Goal: Information Seeking & Learning: Check status

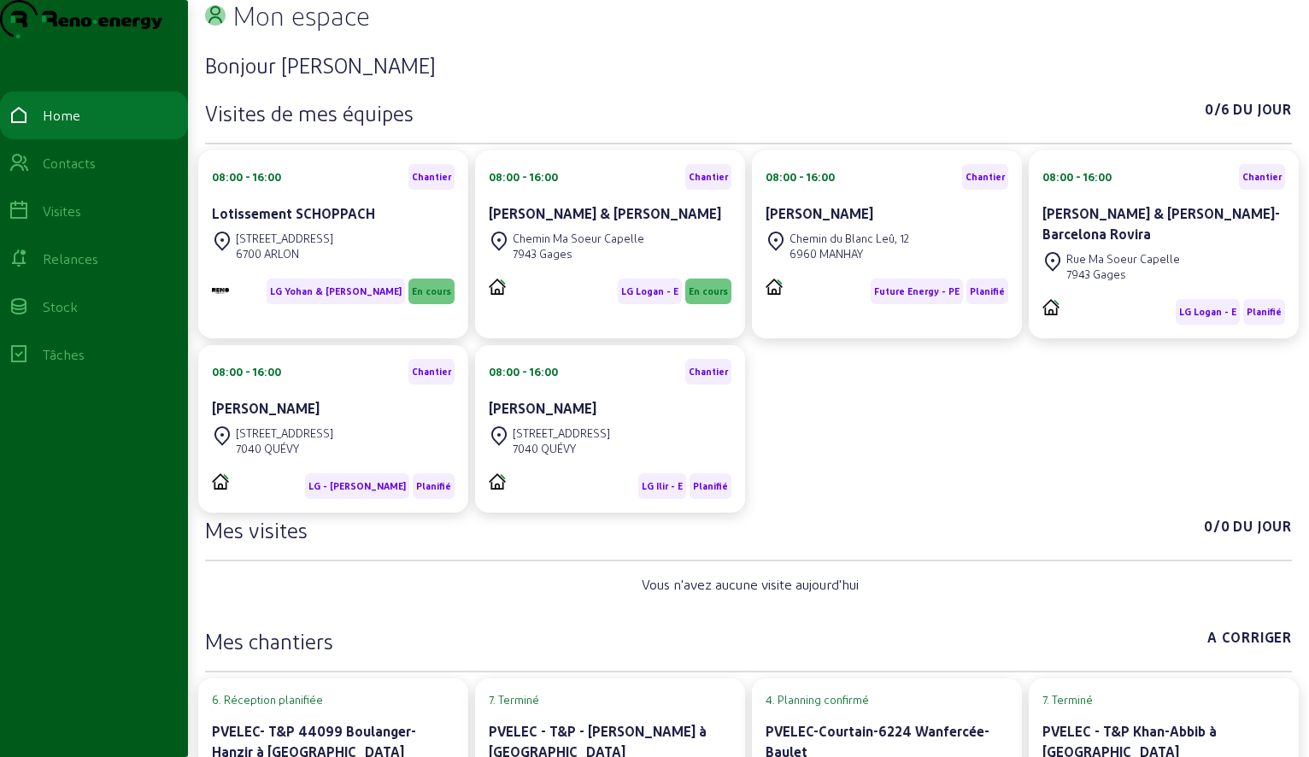
scroll to position [171, 0]
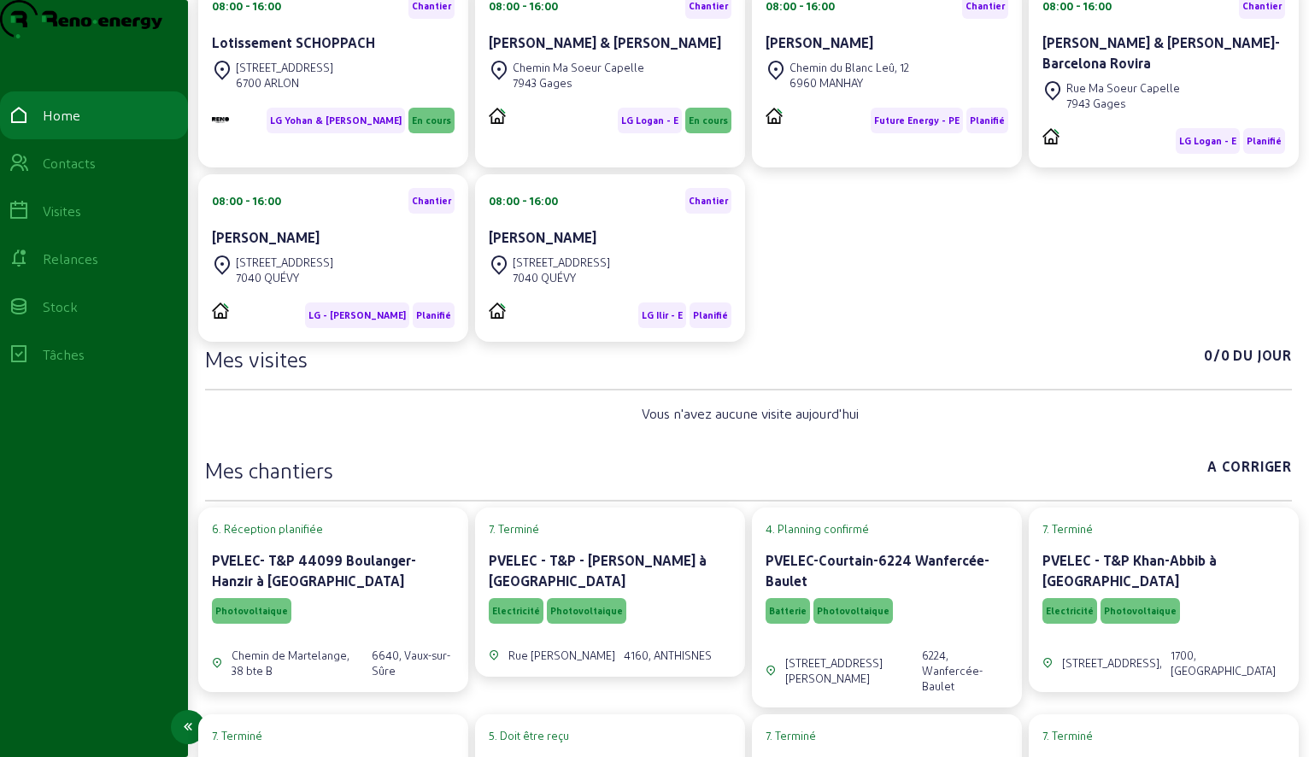
click at [81, 221] on div "Visites" at bounding box center [62, 211] width 38 height 21
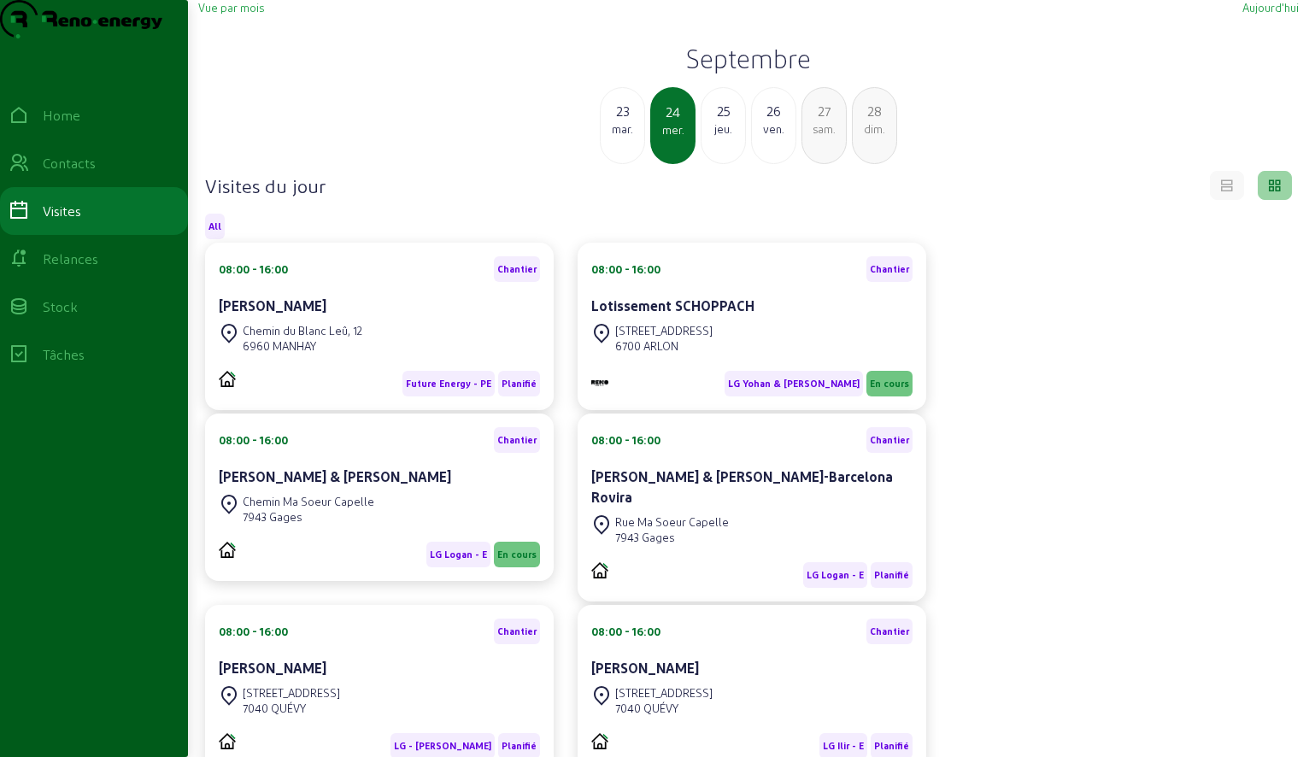
click at [615, 137] on div "mar." at bounding box center [623, 128] width 44 height 15
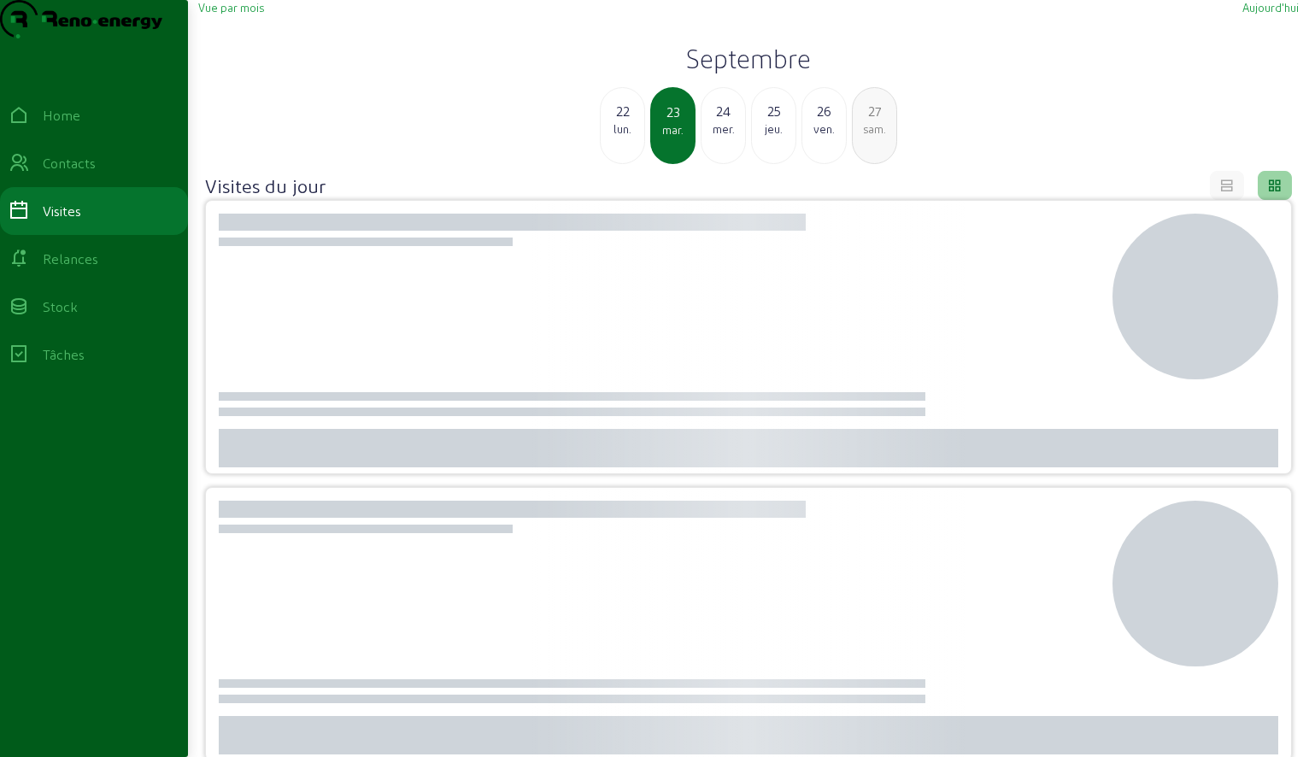
click at [619, 137] on div "lun." at bounding box center [623, 128] width 44 height 15
click at [619, 137] on div "dim." at bounding box center [623, 128] width 44 height 15
click at [619, 137] on div "sam." at bounding box center [623, 128] width 44 height 15
click at [619, 137] on div "ven." at bounding box center [623, 128] width 44 height 15
click at [619, 137] on div "mer." at bounding box center [623, 128] width 44 height 15
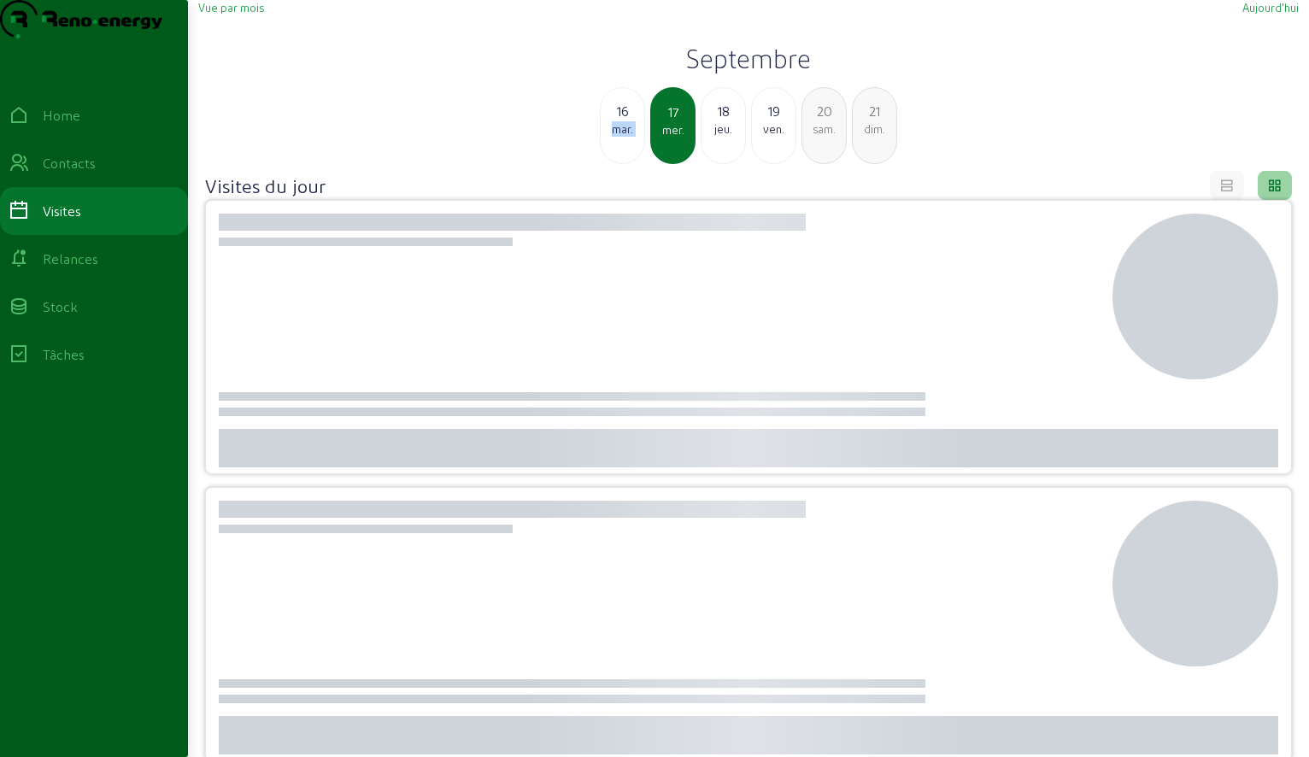
click at [619, 137] on div "mar." at bounding box center [623, 128] width 44 height 15
click at [619, 137] on div "lun." at bounding box center [623, 128] width 44 height 15
click at [224, 14] on span "Vue par mois" at bounding box center [231, 7] width 66 height 13
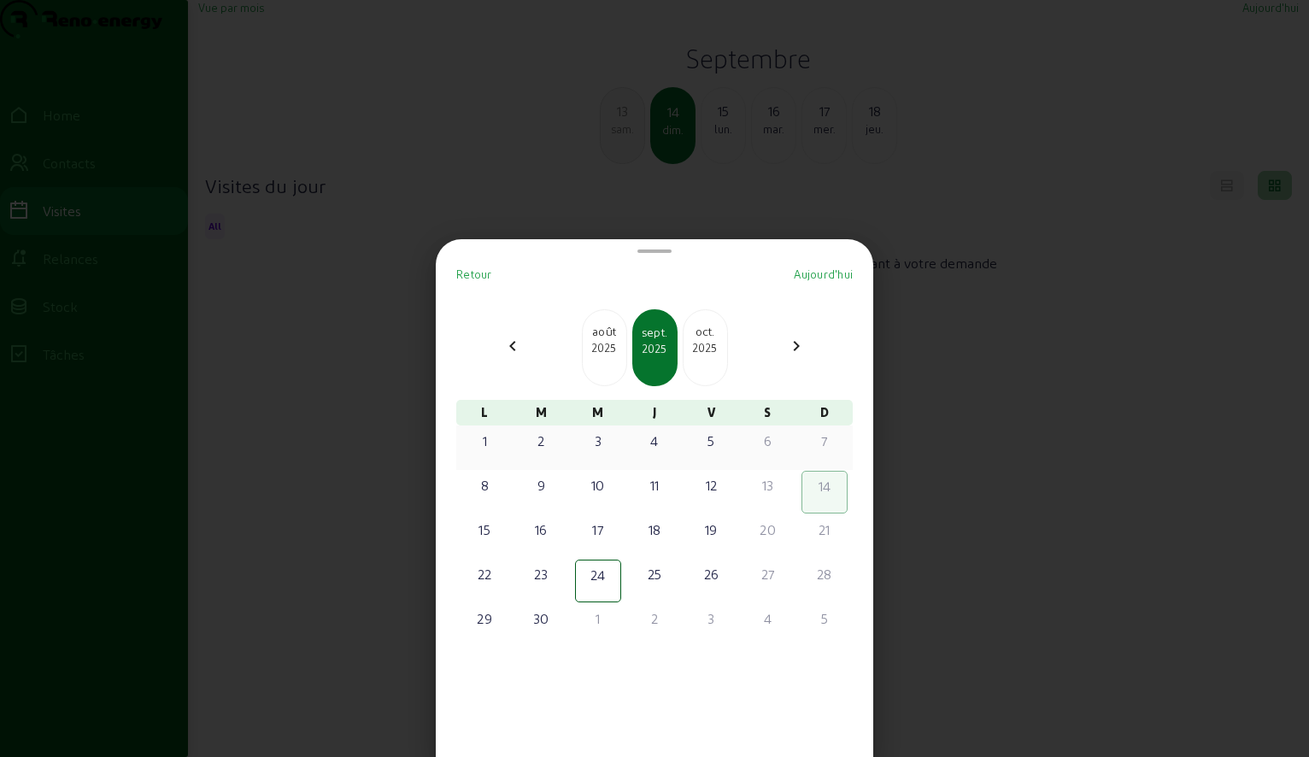
click at [609, 442] on div "3" at bounding box center [598, 441] width 43 height 21
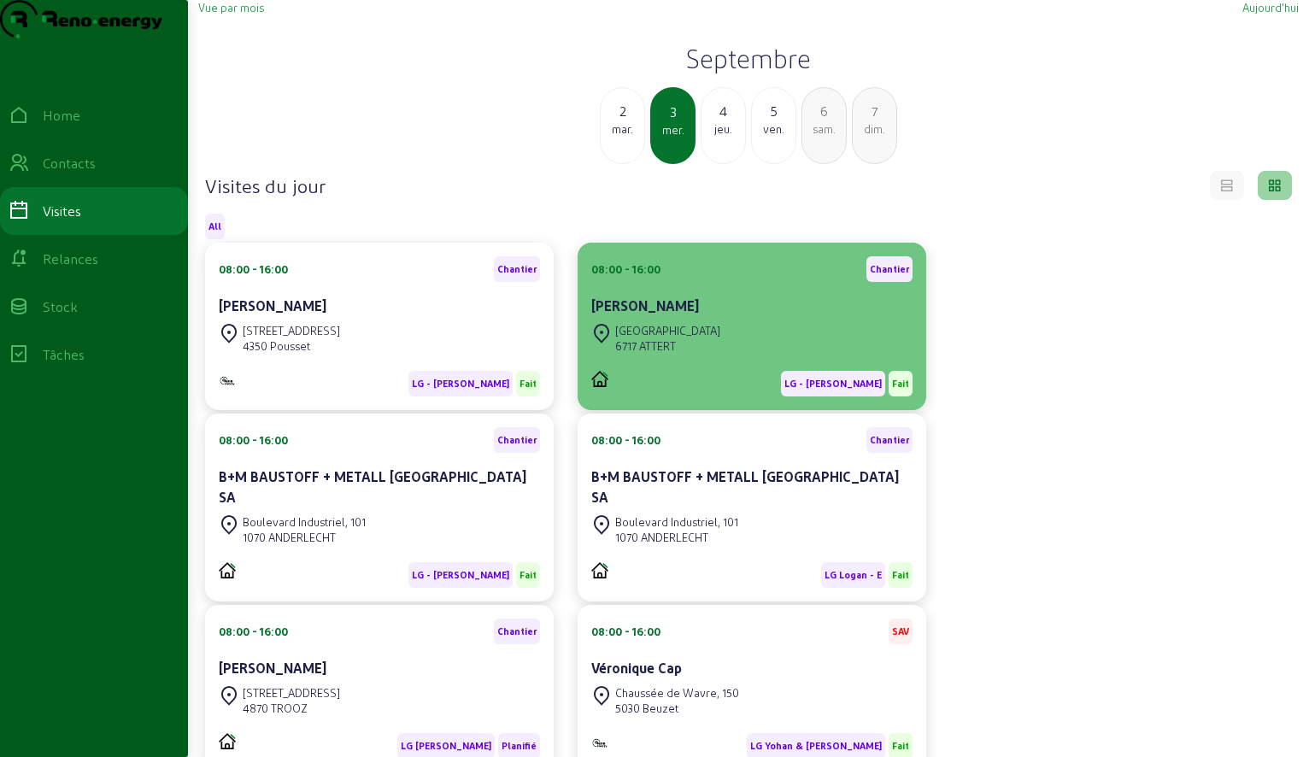
click at [636, 314] on cam-card-title "[PERSON_NAME]" at bounding box center [645, 305] width 108 height 16
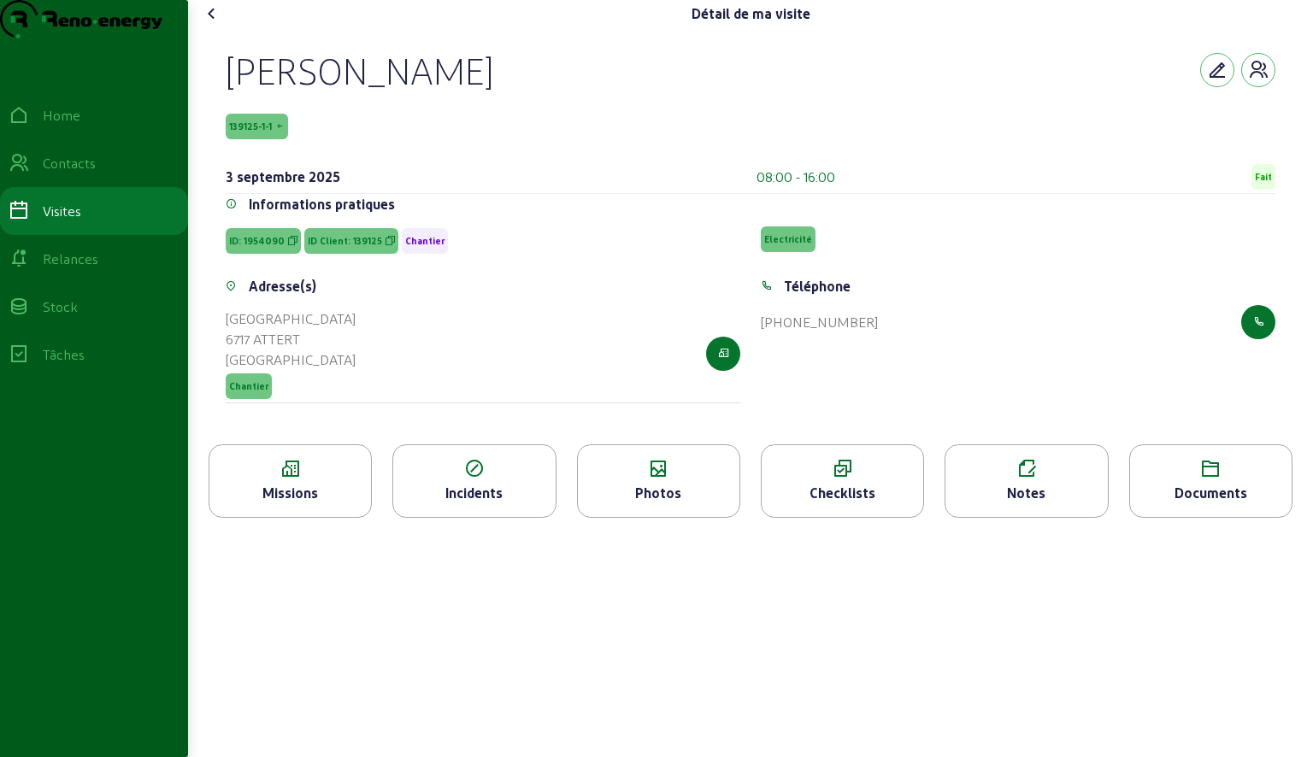
click at [282, 503] on div "Missions" at bounding box center [290, 493] width 162 height 21
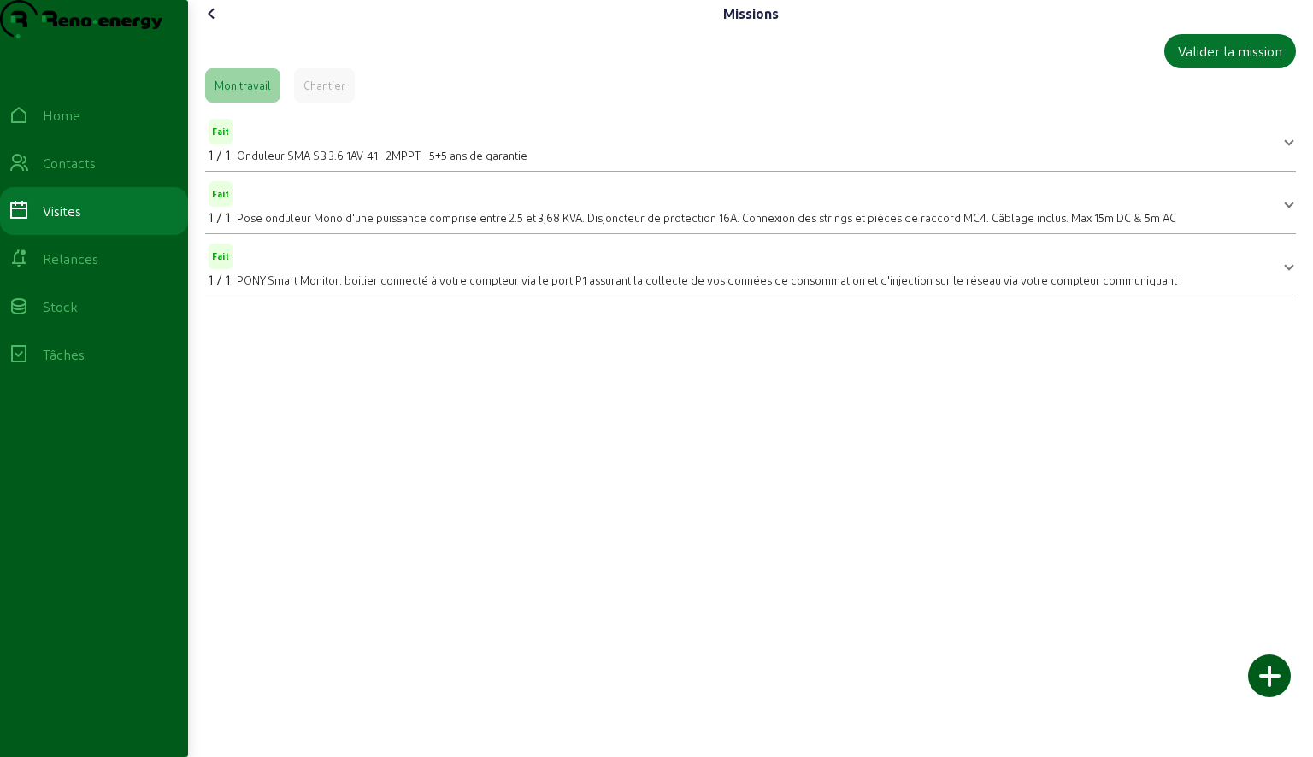
click at [321, 103] on div "Chantier" at bounding box center [324, 85] width 61 height 34
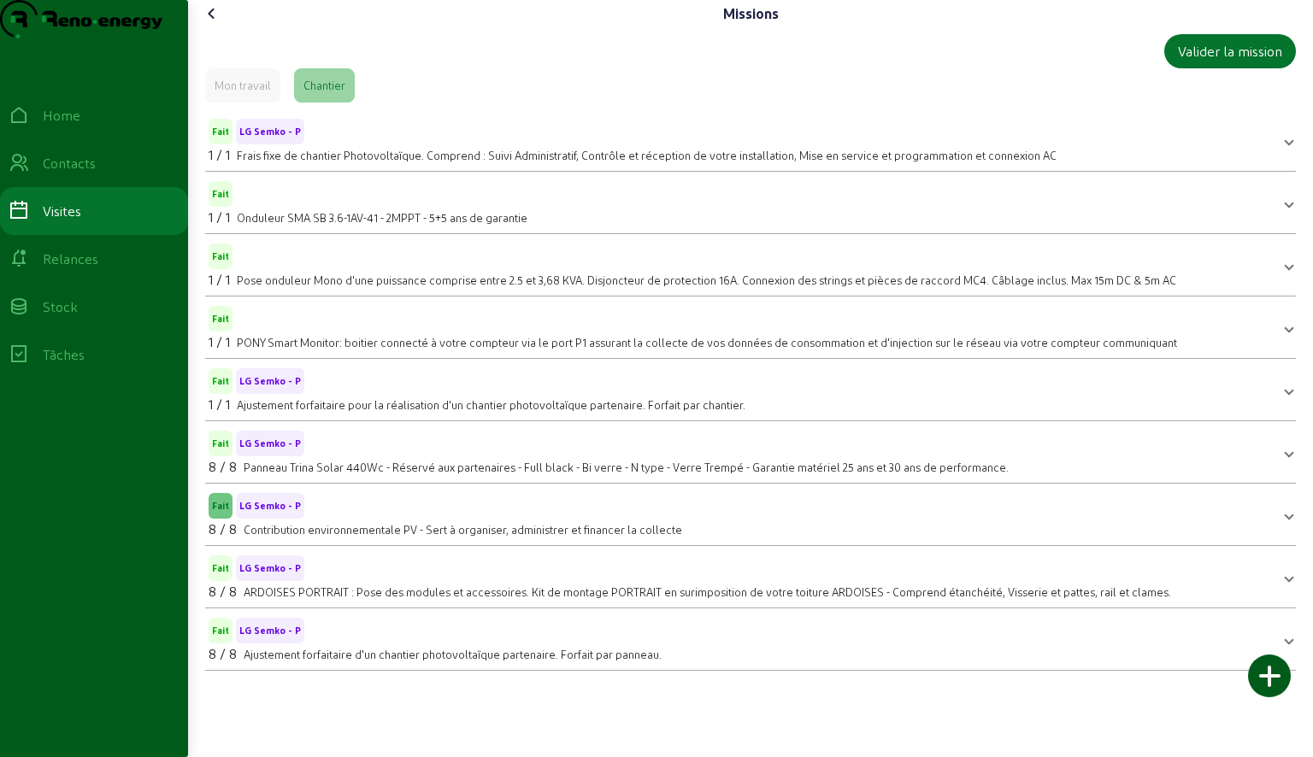
click at [1291, 538] on mat-expansion-panel-header "Fait LG Semko - P 8 / 8 Contribution environnementale PV - Sert à organiser, ad…" at bounding box center [750, 515] width 1091 height 48
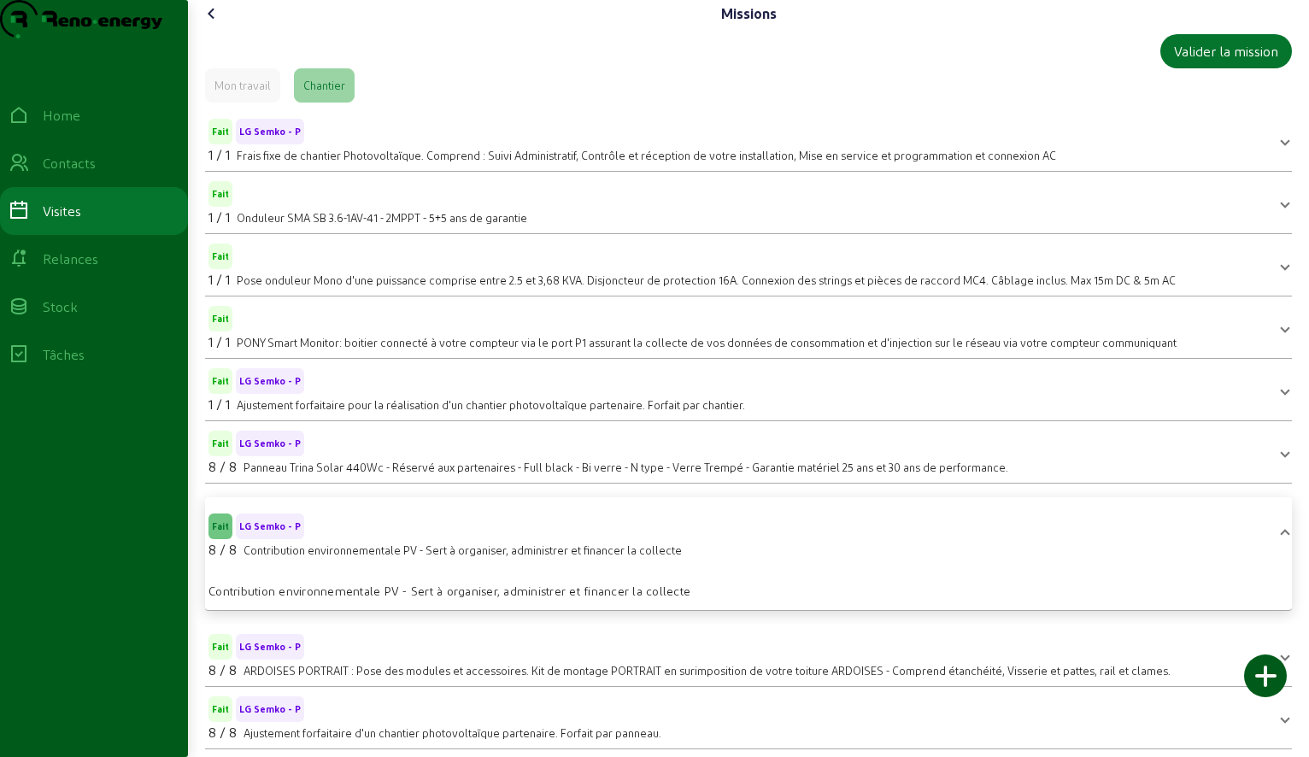
click at [1291, 552] on div "Valider la mission Mon travail Chantier Fait LG Semko - P 1 / 1 Frais fixe de c…" at bounding box center [748, 391] width 1101 height 729
click at [1282, 545] on span at bounding box center [1285, 535] width 7 height 21
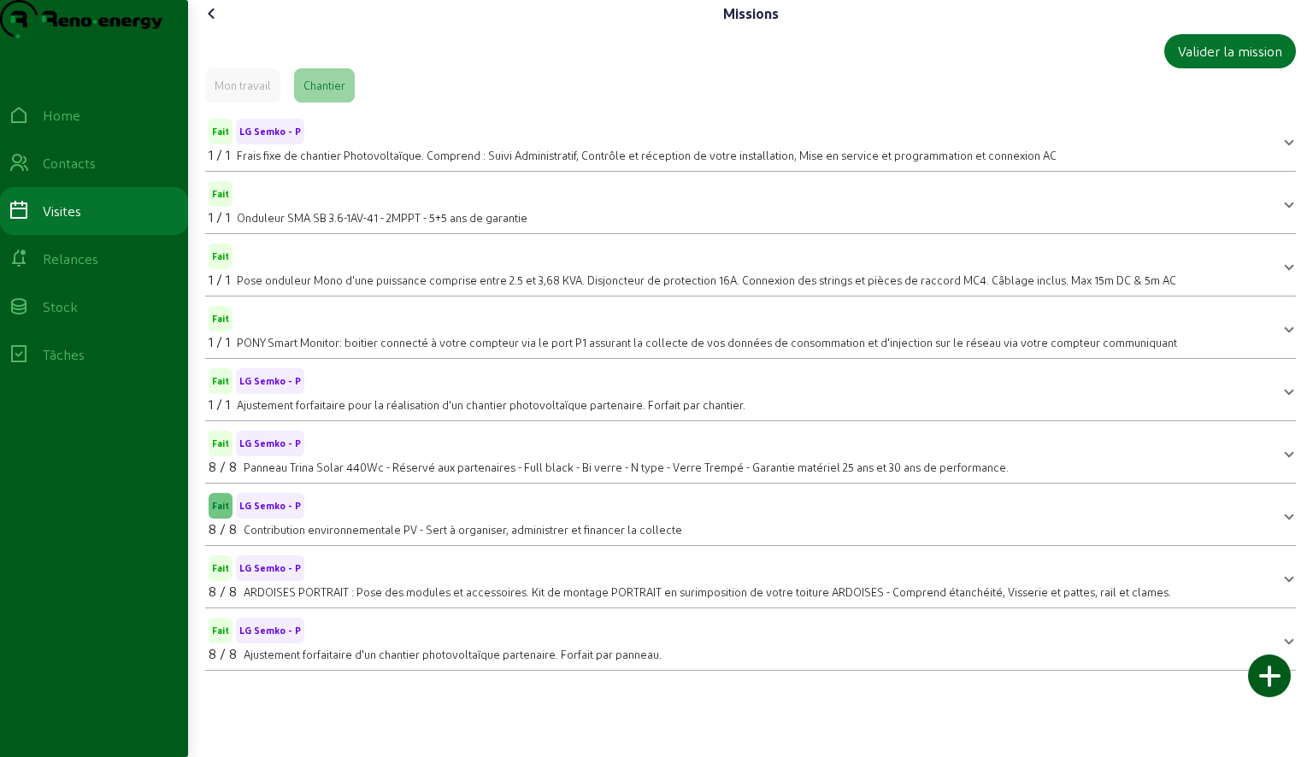
click at [1287, 587] on span at bounding box center [1288, 577] width 7 height 21
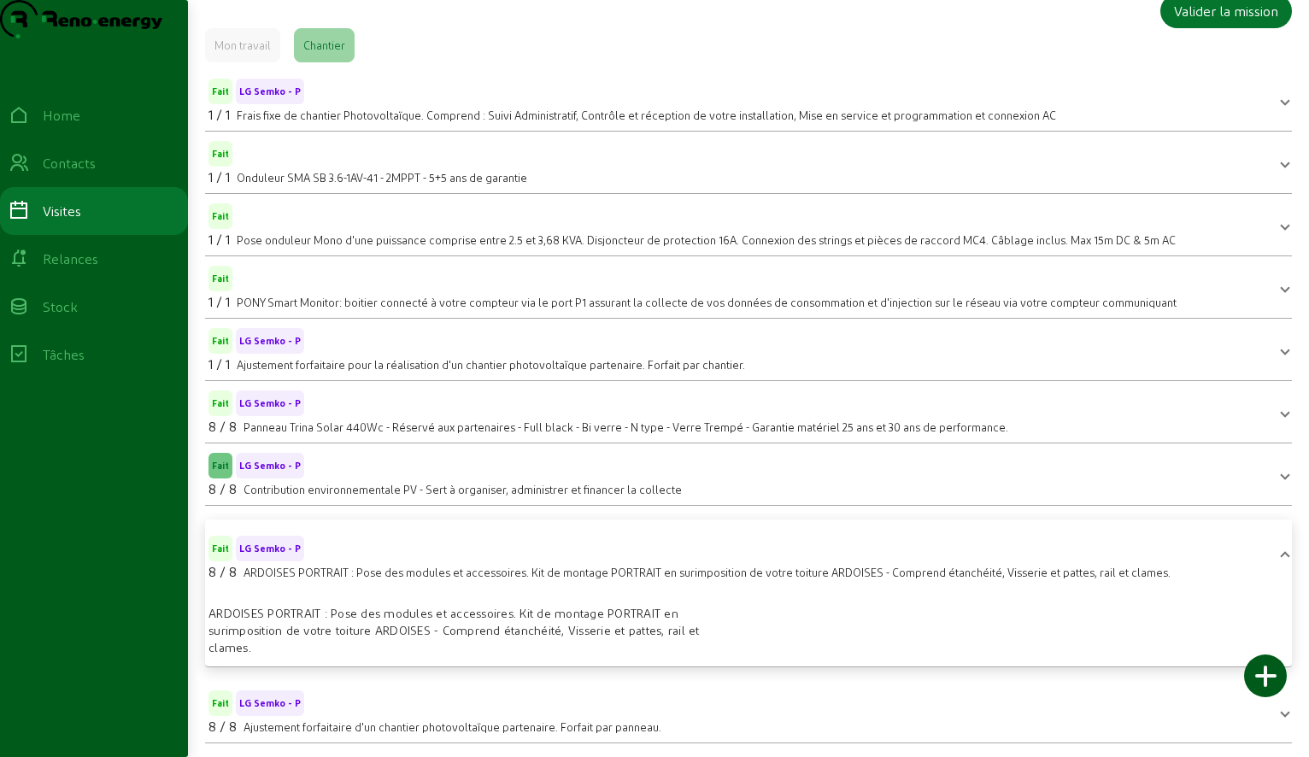
scroll to position [72, 0]
click at [484, 632] on div "ARDOISES PORTRAIT : Pose des modules et accessoires. Kit de montage PORTRAIT en…" at bounding box center [474, 630] width 530 height 51
click at [735, 559] on div "Fait LG Semko - P" at bounding box center [690, 546] width 962 height 29
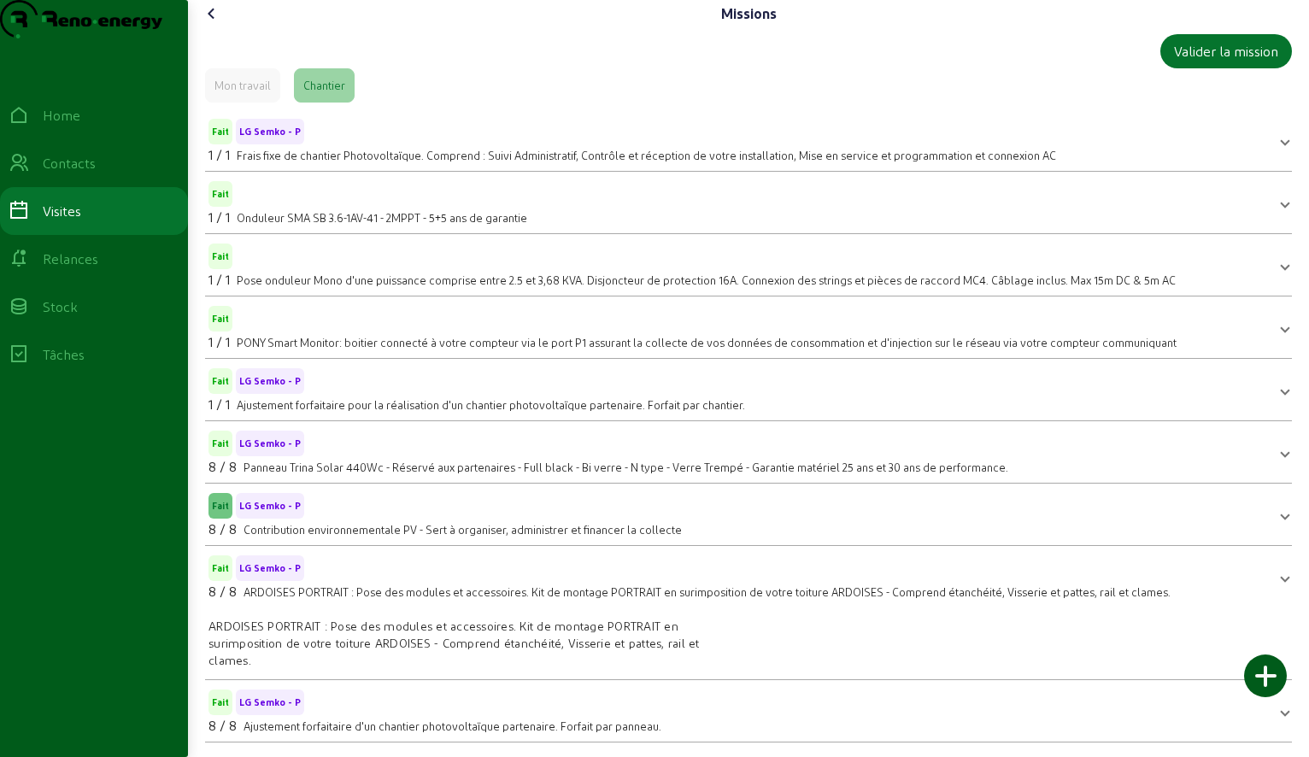
scroll to position [0, 0]
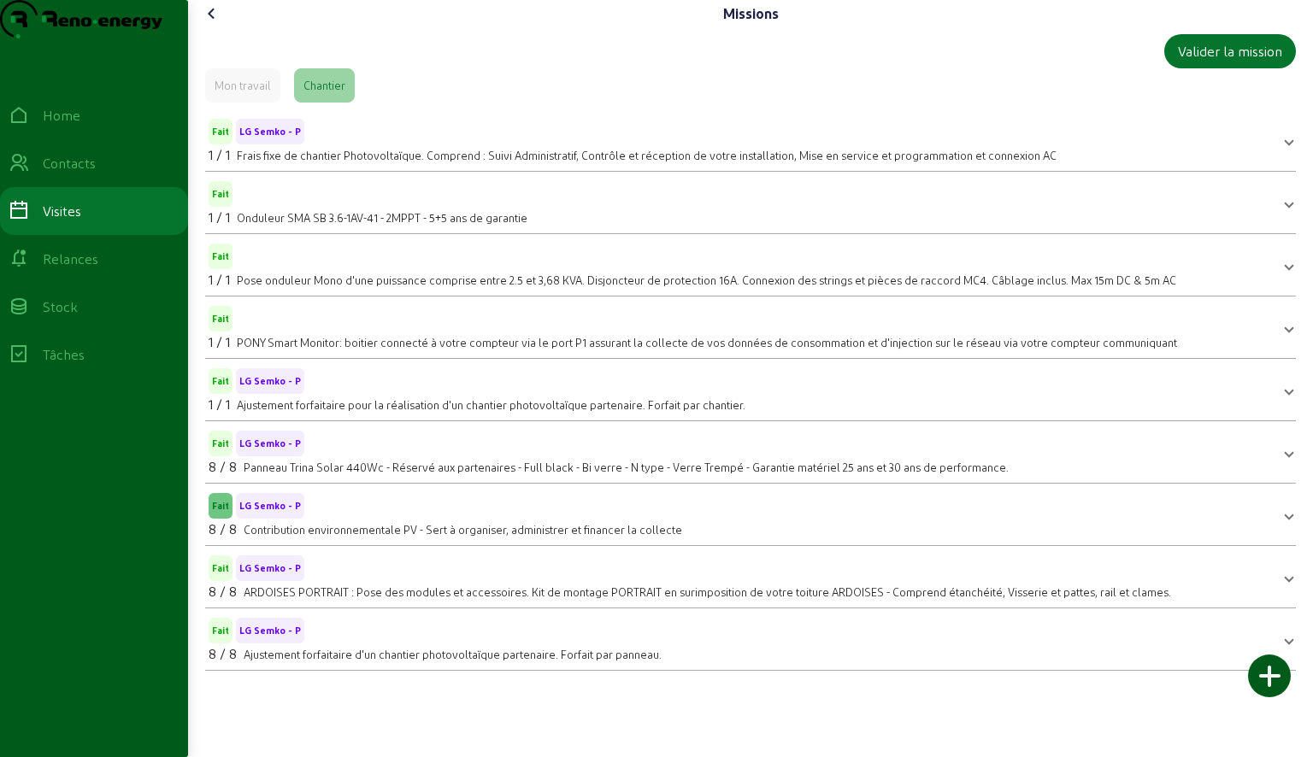
click at [632, 598] on span "ARDOISES PORTRAIT : Pose des modules et accessoires. Kit de montage PORTRAIT en…" at bounding box center [707, 591] width 927 height 13
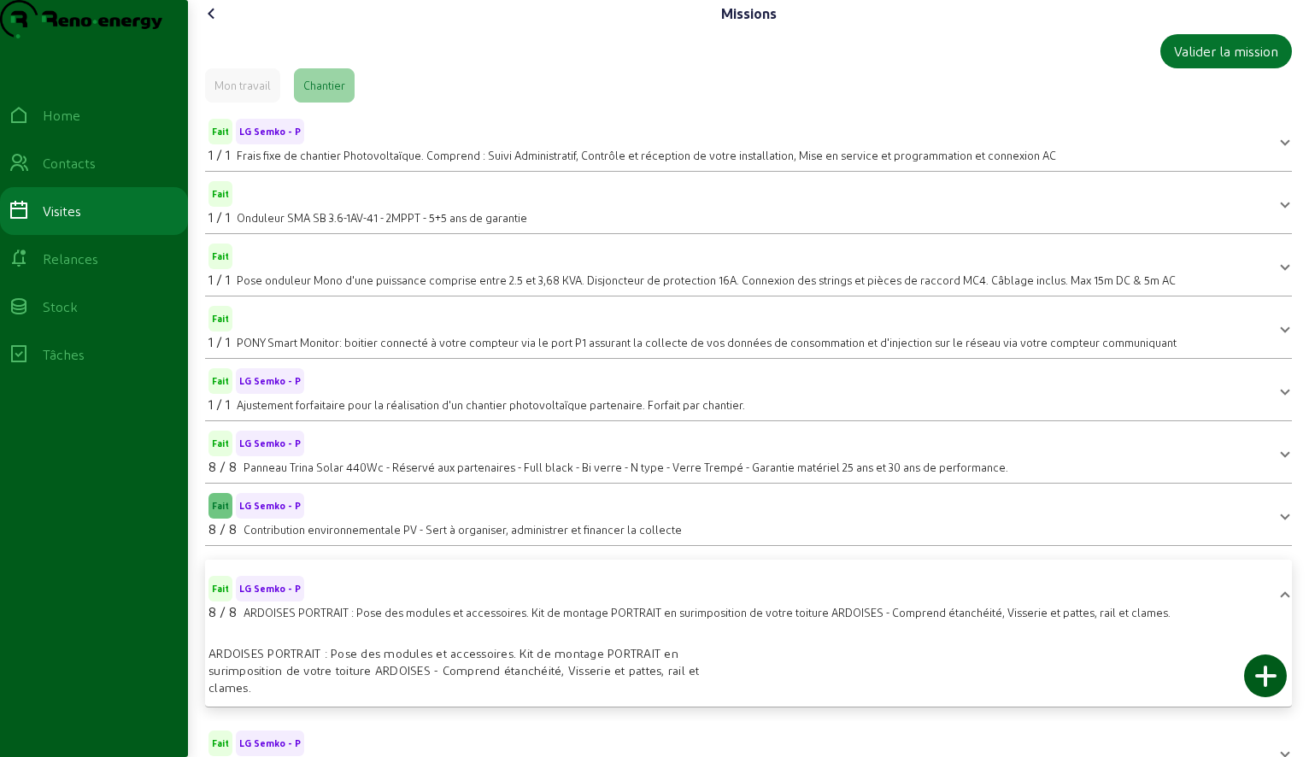
scroll to position [72, 0]
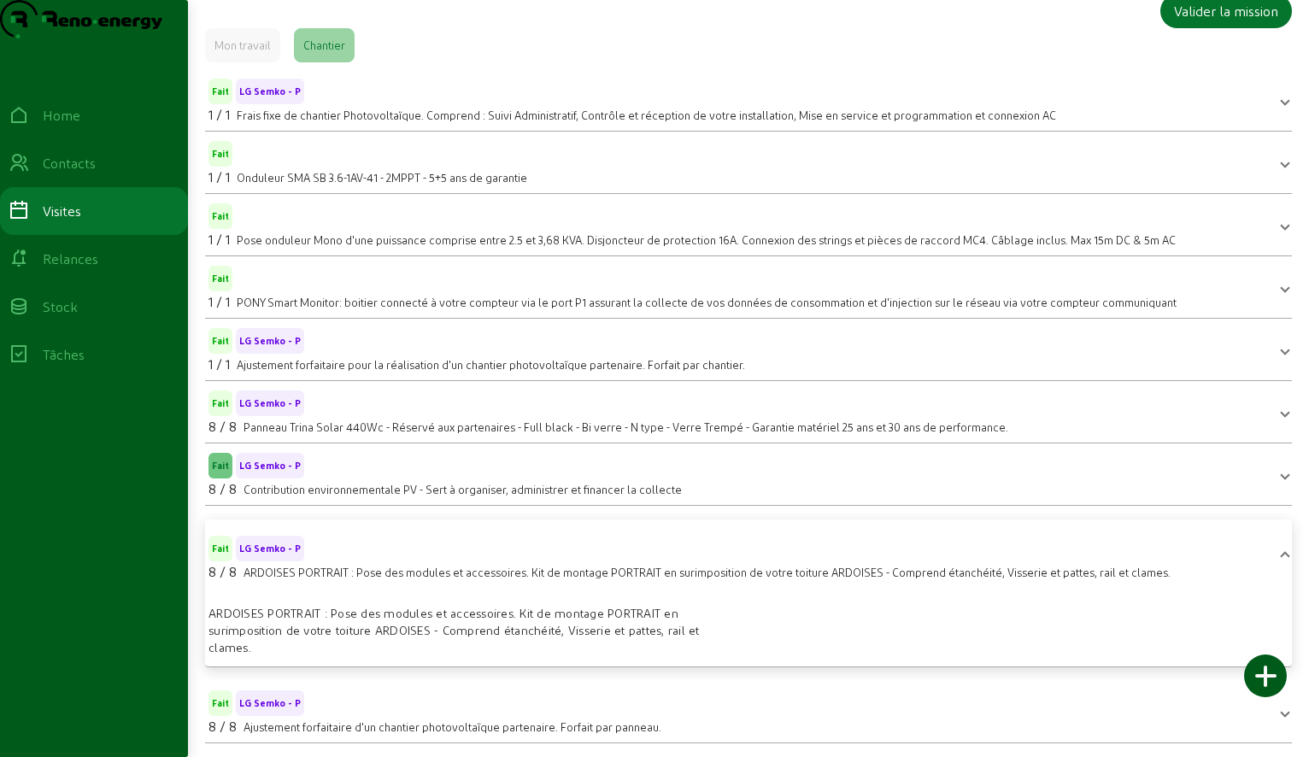
click at [410, 547] on div "Fait LG Semko - P" at bounding box center [690, 546] width 962 height 29
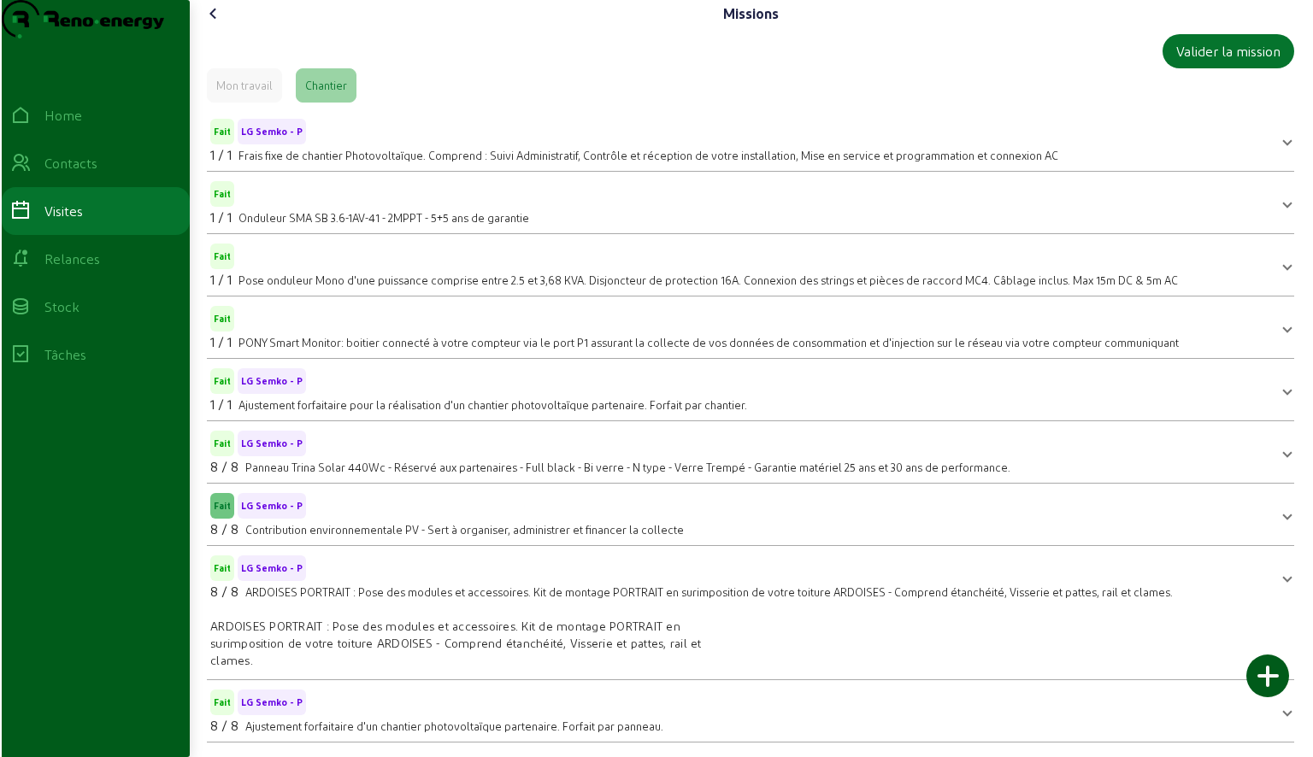
scroll to position [0, 0]
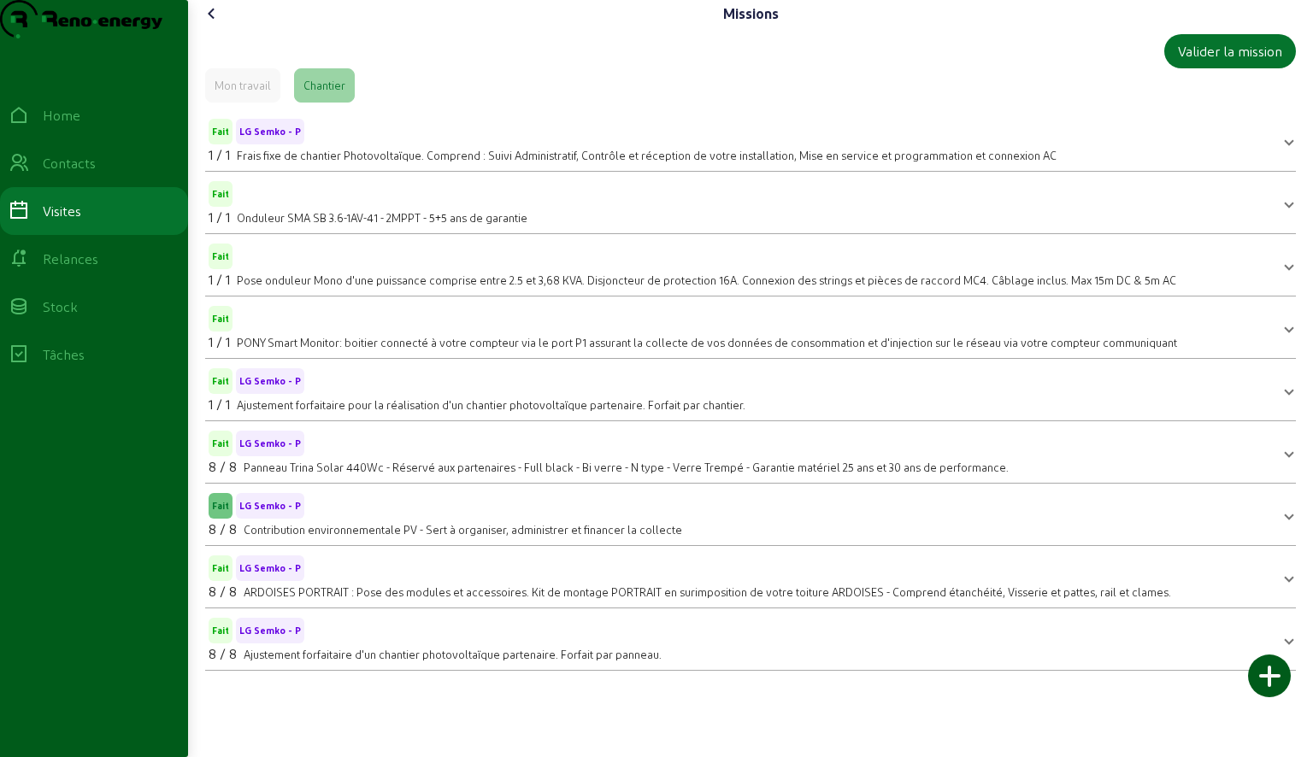
click at [212, 24] on icon at bounding box center [212, 13] width 21 height 21
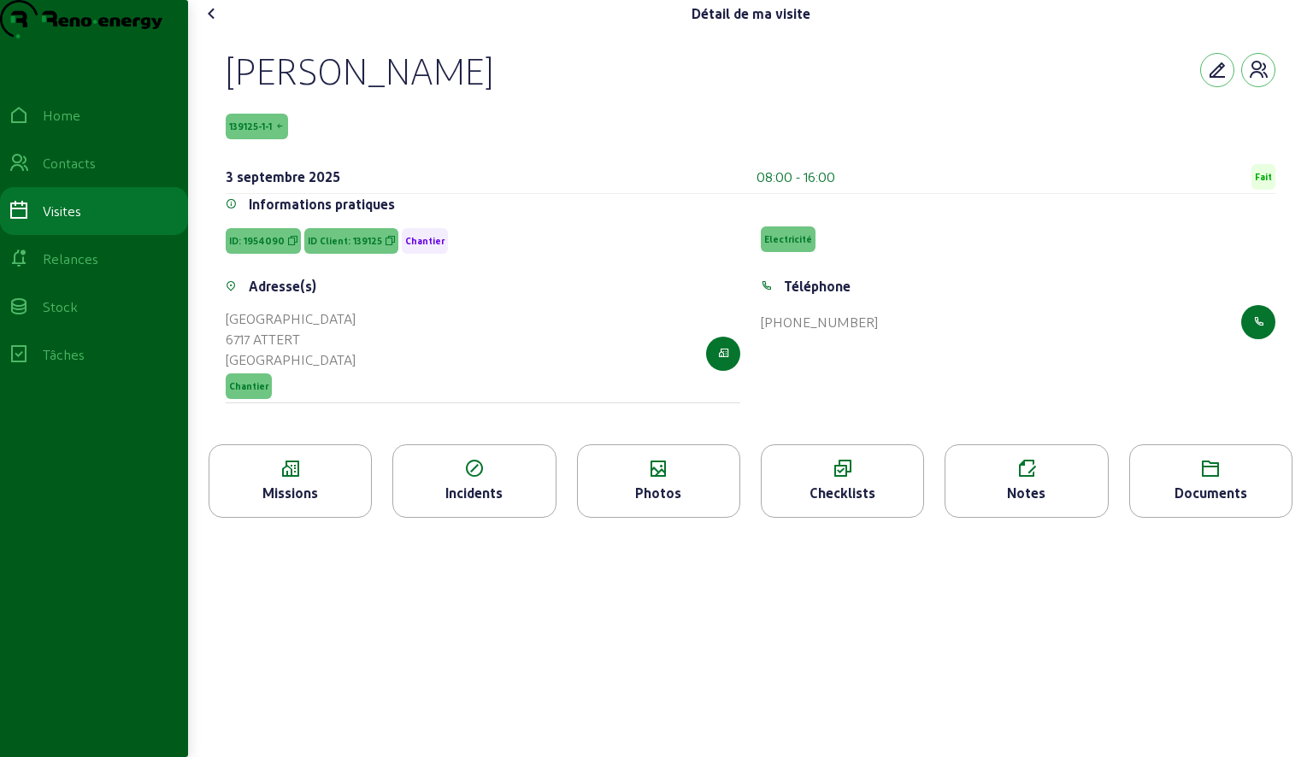
click at [997, 479] on icon at bounding box center [1026, 469] width 162 height 21
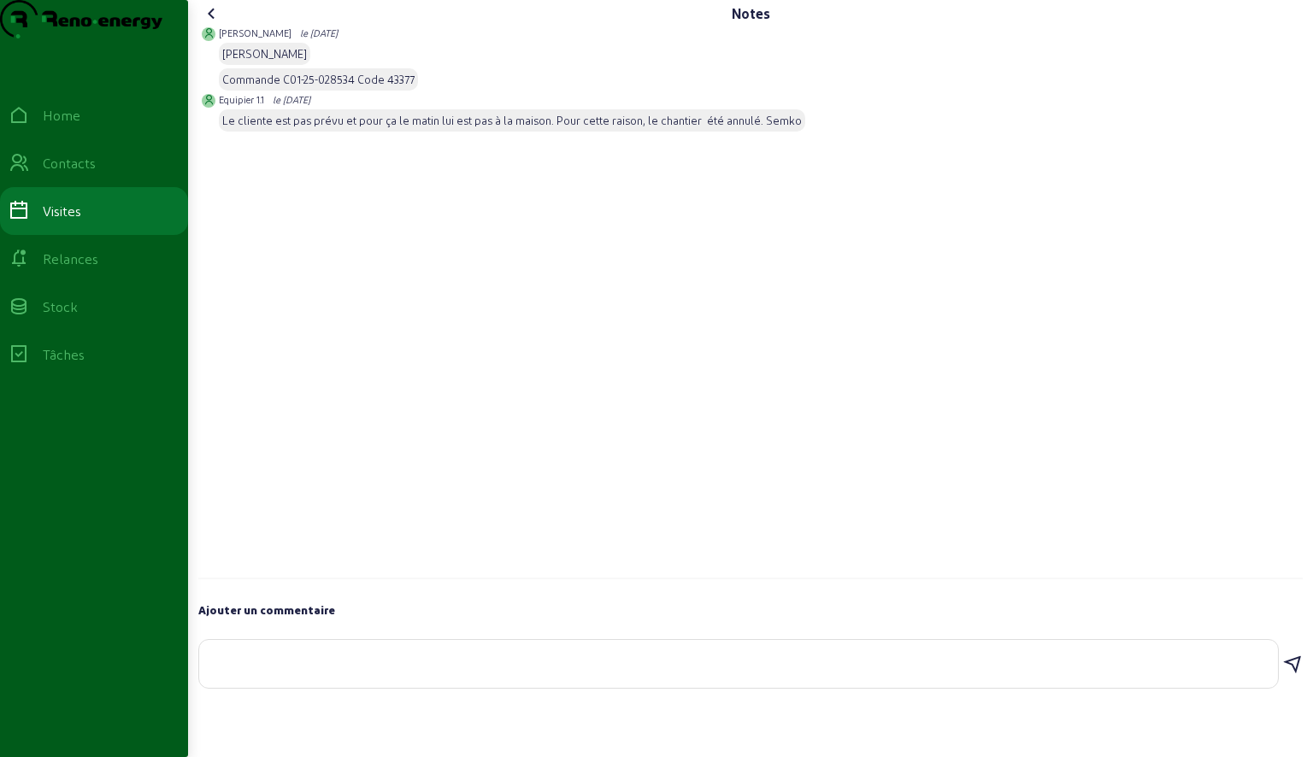
click at [215, 24] on icon at bounding box center [212, 13] width 21 height 21
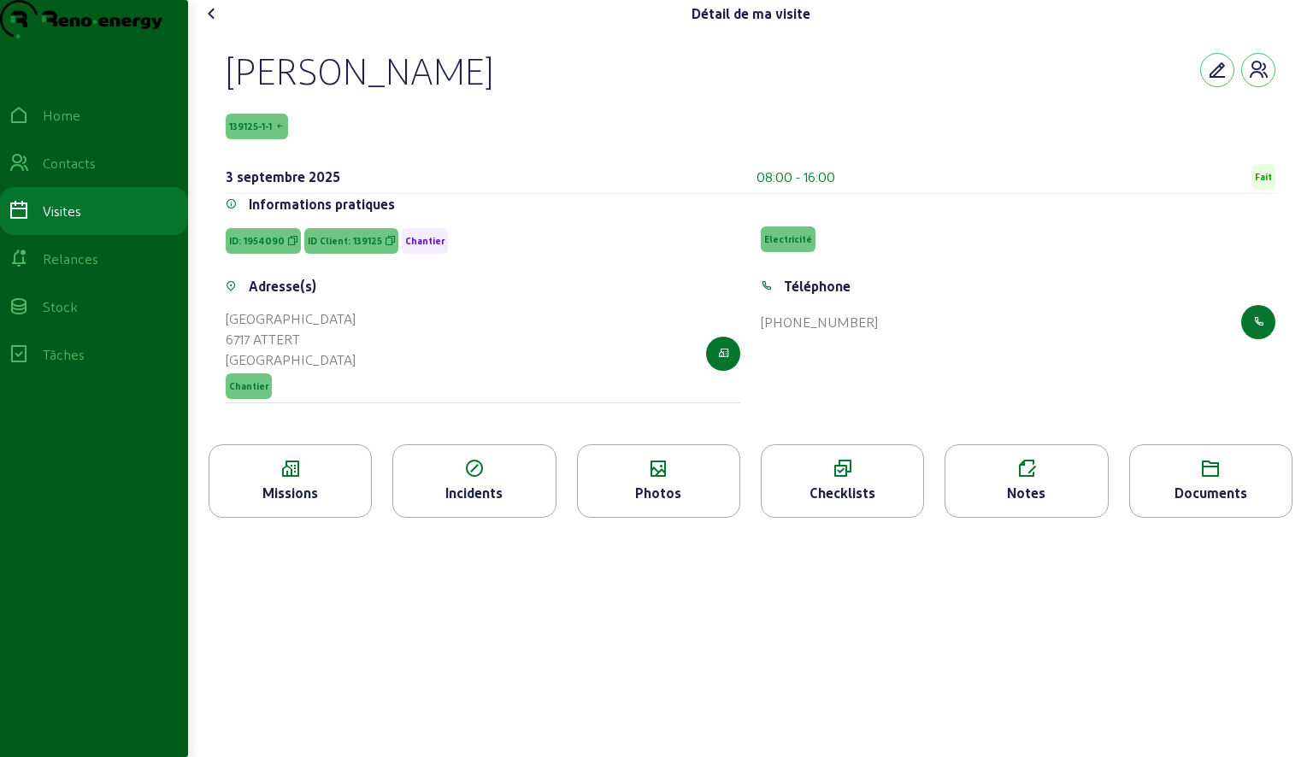
click at [991, 503] on div "Notes" at bounding box center [1026, 493] width 162 height 21
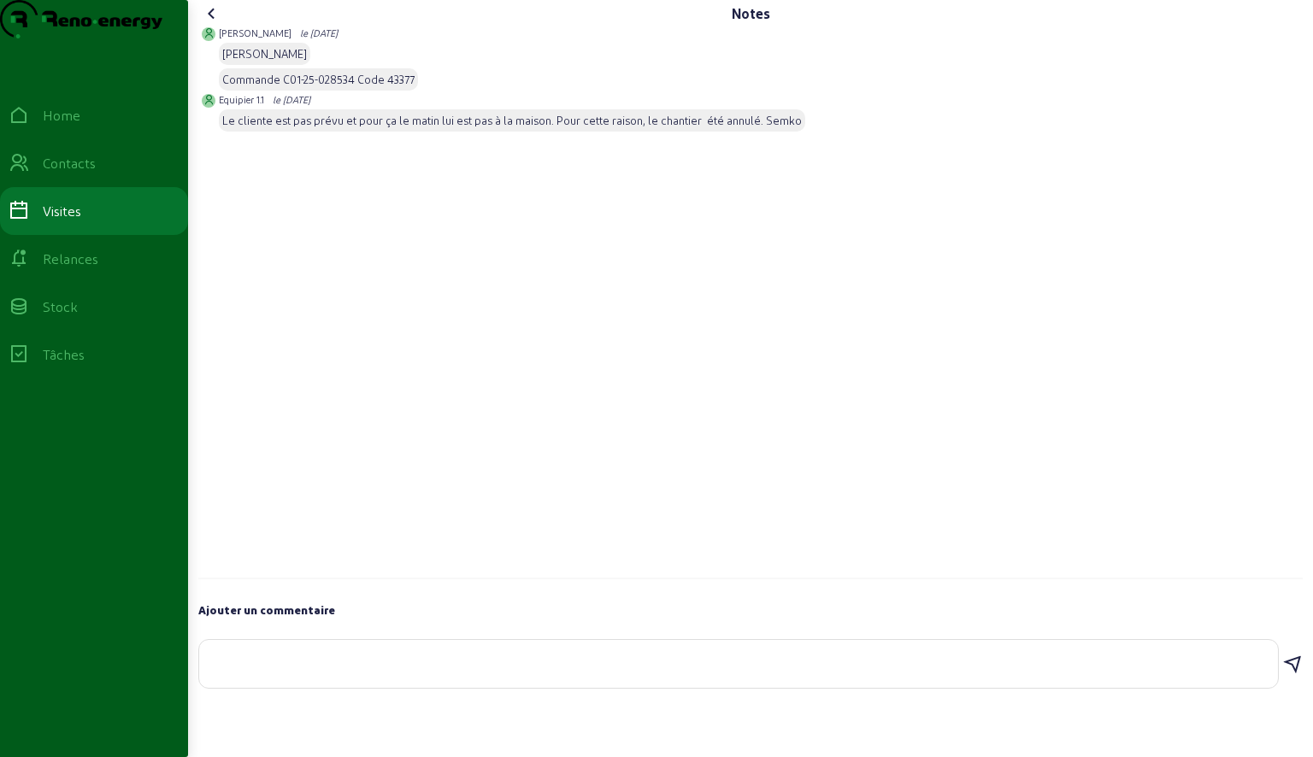
click at [217, 24] on icon at bounding box center [212, 13] width 21 height 21
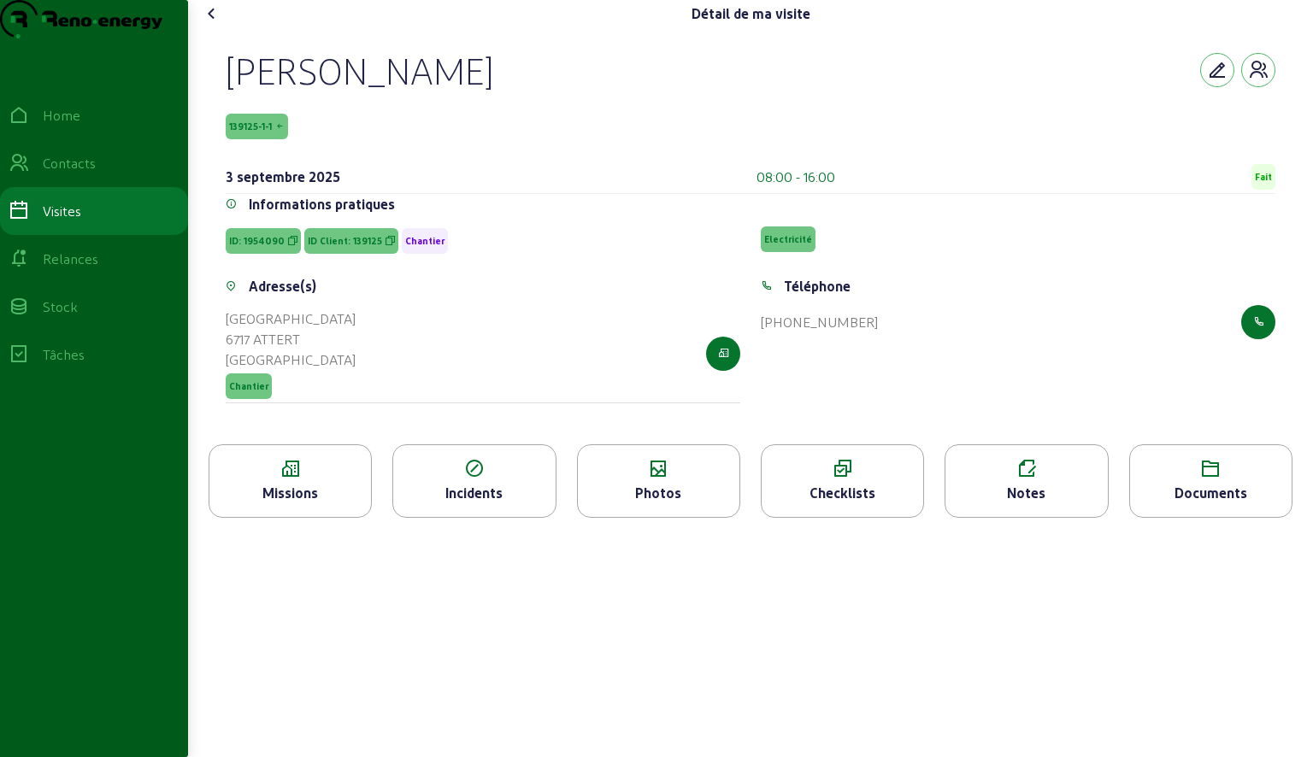
click at [1013, 503] on div "Notes" at bounding box center [1026, 493] width 162 height 21
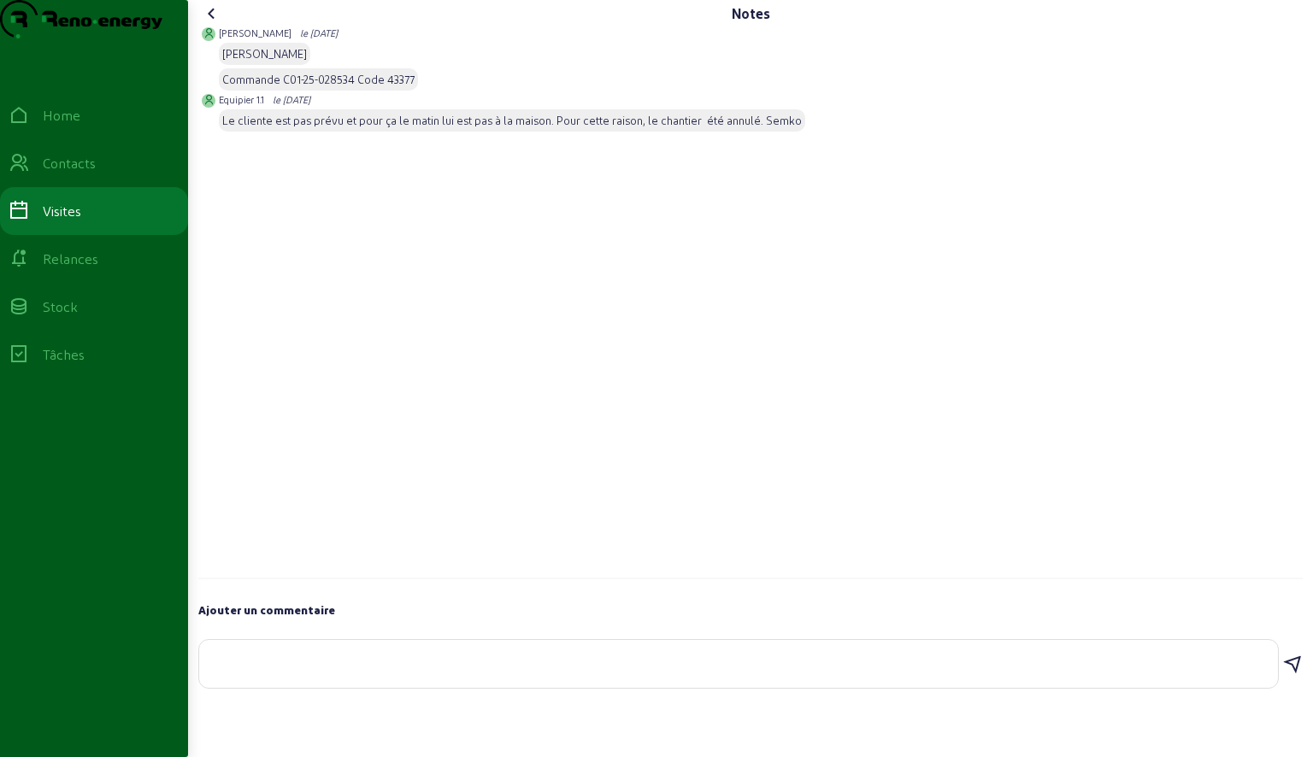
click at [219, 24] on icon at bounding box center [212, 13] width 21 height 21
